Goal: Task Accomplishment & Management: Use online tool/utility

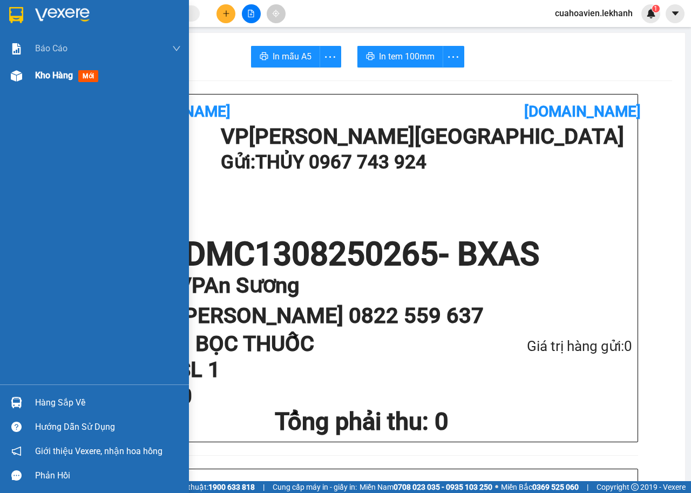
click at [14, 76] on img at bounding box center [16, 75] width 11 height 11
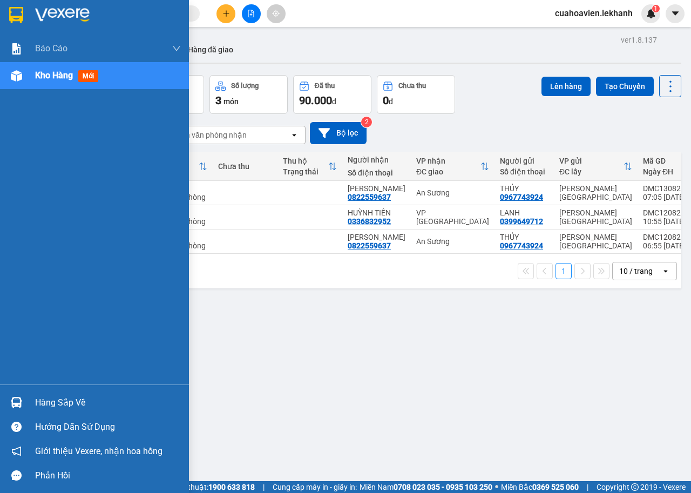
click at [14, 76] on img at bounding box center [16, 75] width 11 height 11
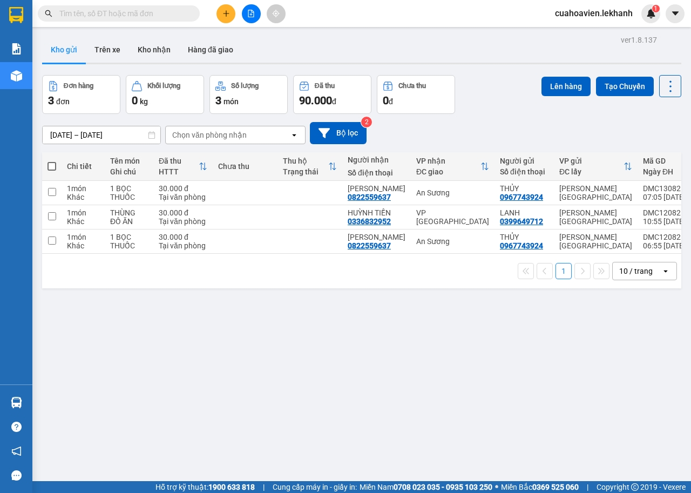
click at [57, 134] on input "[DATE] – [DATE]" at bounding box center [102, 134] width 118 height 17
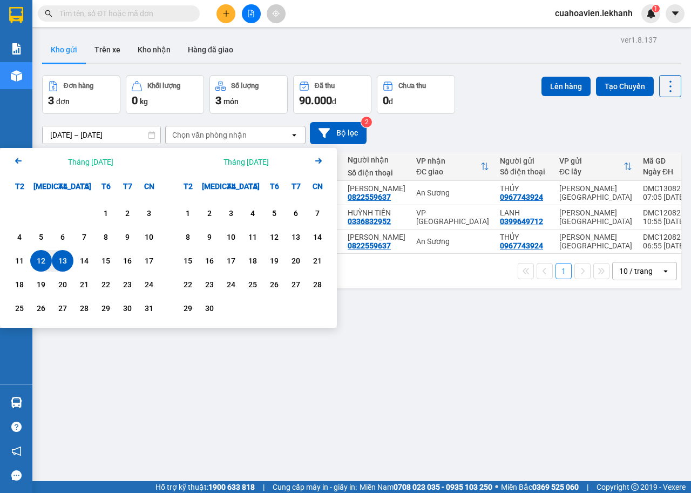
click at [64, 258] on div "13" at bounding box center [62, 260] width 15 height 13
click at [103, 132] on input "[DATE] – / /" at bounding box center [102, 134] width 118 height 17
click at [61, 261] on div "13" at bounding box center [62, 260] width 15 height 13
type input "[DATE] – [DATE]"
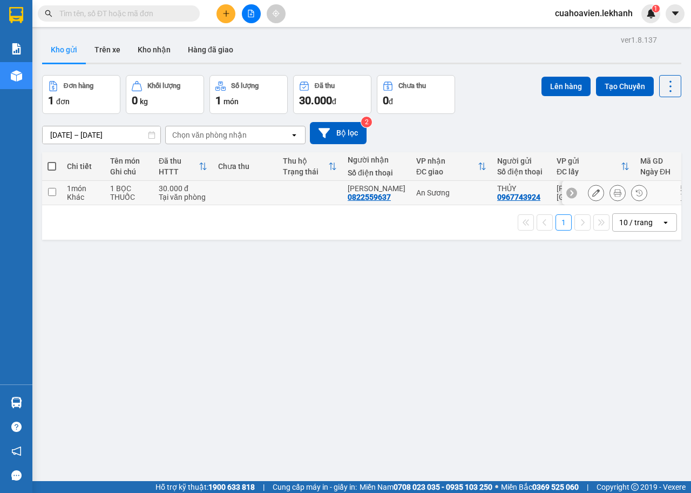
click at [593, 191] on icon at bounding box center [597, 193] width 8 height 8
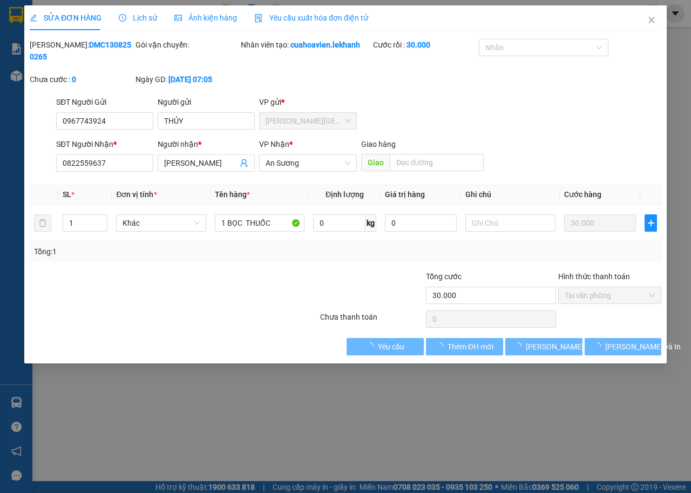
type input "0967743924"
type input "THỦY"
type input "0822559637"
type input "[PERSON_NAME]"
type input "30.000"
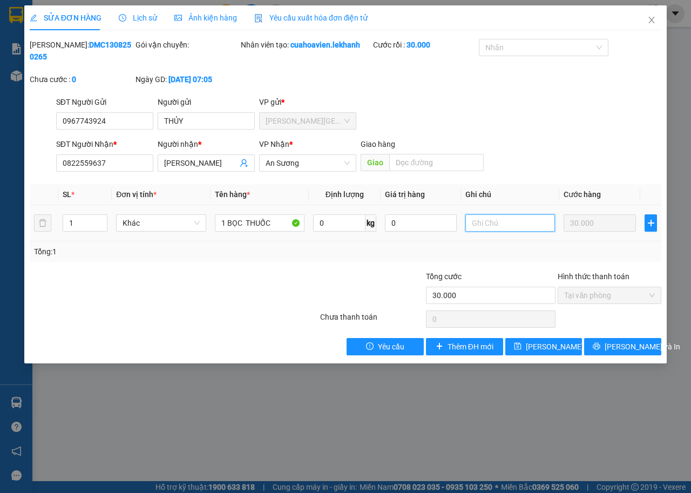
click at [515, 221] on input "text" at bounding box center [511, 222] width 90 height 17
type input "671"
click at [531, 349] on span "[PERSON_NAME] thay đổi" at bounding box center [569, 347] width 86 height 12
